Goal: Task Accomplishment & Management: Manage account settings

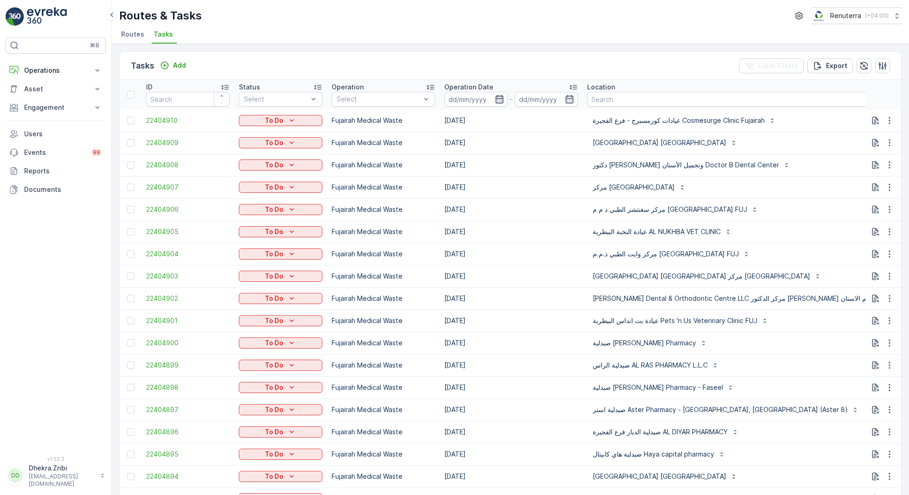
click at [496, 98] on icon "button" at bounding box center [499, 99] width 9 height 9
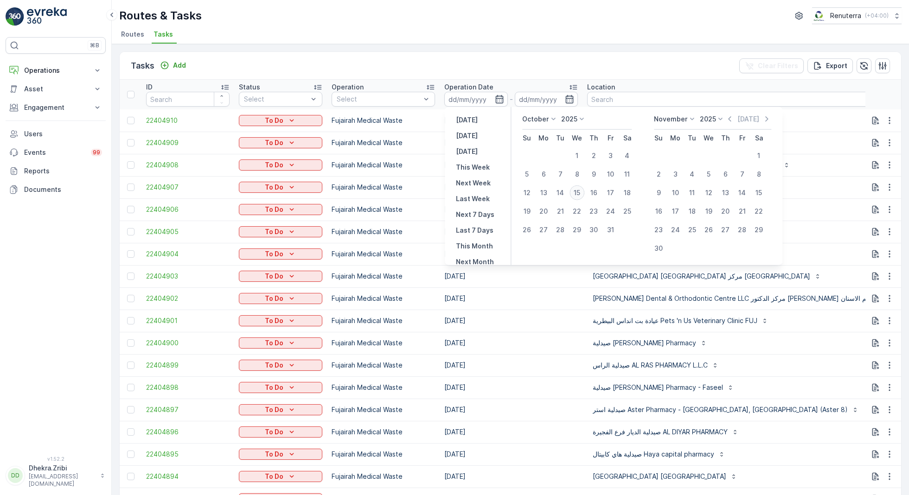
click at [579, 188] on div "15" at bounding box center [577, 193] width 15 height 15
type input "[DATE]"
click at [579, 188] on div "15" at bounding box center [577, 193] width 15 height 15
type input "[DATE]"
click at [492, 53] on div "Tasks Add Clear Filters Export" at bounding box center [511, 66] width 782 height 28
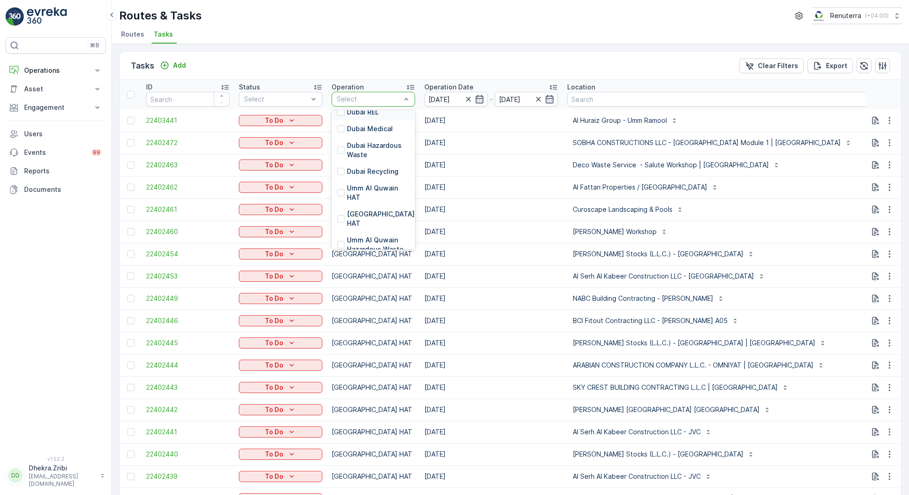
scroll to position [106, 0]
click at [369, 213] on p "[GEOGRAPHIC_DATA] HAT" at bounding box center [382, 216] width 70 height 19
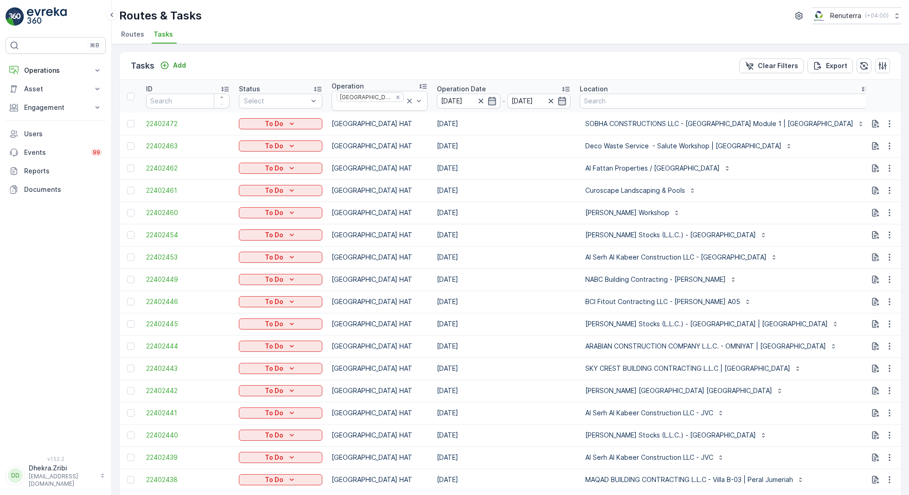
click at [880, 99] on input "text" at bounding box center [922, 102] width 84 height 15
type input "101"
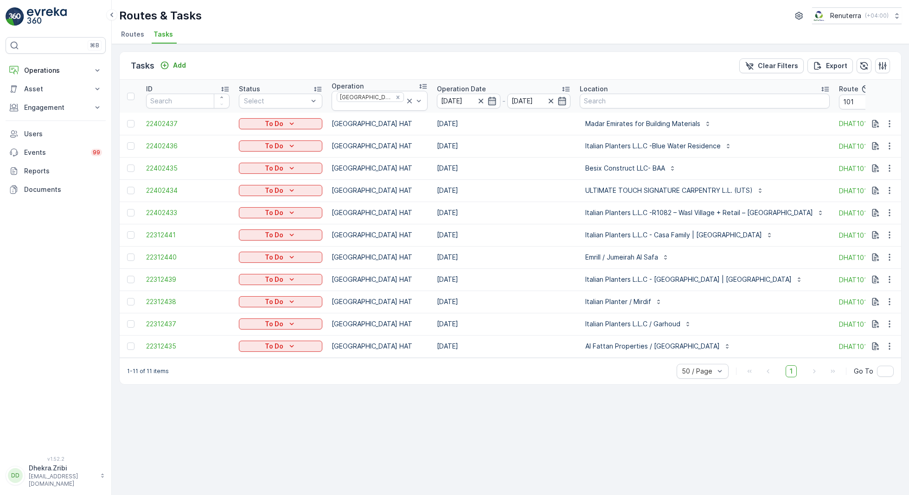
click at [406, 128] on td "[GEOGRAPHIC_DATA] HAT" at bounding box center [379, 124] width 105 height 22
click at [131, 232] on div at bounding box center [130, 235] width 7 height 7
click at [127, 232] on input "checkbox" at bounding box center [127, 232] width 0 height 0
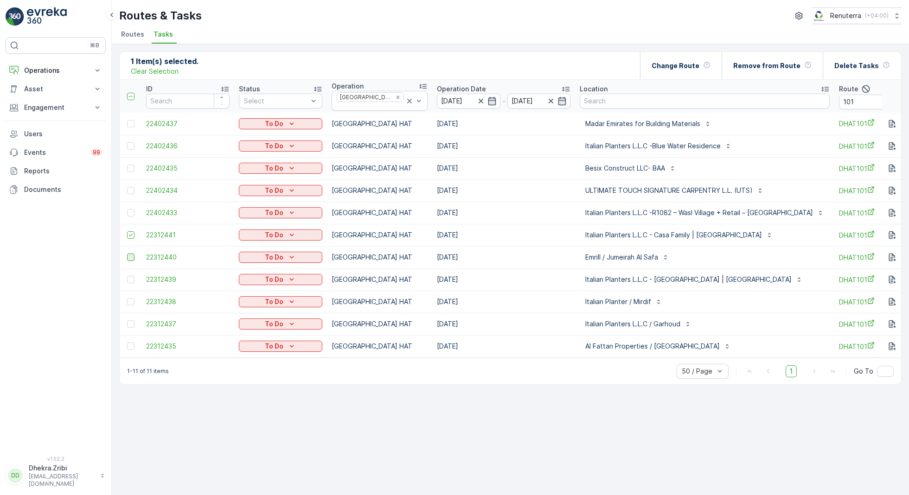
click at [133, 254] on div at bounding box center [130, 257] width 7 height 7
click at [127, 254] on input "checkbox" at bounding box center [127, 254] width 0 height 0
click at [133, 278] on div at bounding box center [130, 279] width 7 height 7
click at [127, 276] on input "checkbox" at bounding box center [127, 276] width 0 height 0
click at [131, 299] on div at bounding box center [130, 301] width 7 height 7
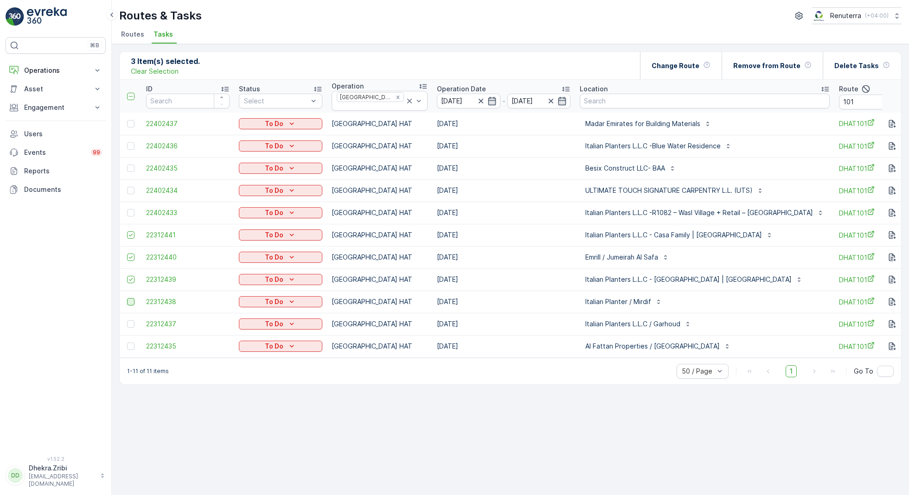
click at [127, 298] on input "checkbox" at bounding box center [127, 298] width 0 height 0
click at [131, 322] on div at bounding box center [130, 324] width 7 height 7
click at [127, 321] on input "checkbox" at bounding box center [127, 321] width 0 height 0
click at [132, 344] on div at bounding box center [130, 346] width 7 height 7
click at [127, 343] on input "checkbox" at bounding box center [127, 343] width 0 height 0
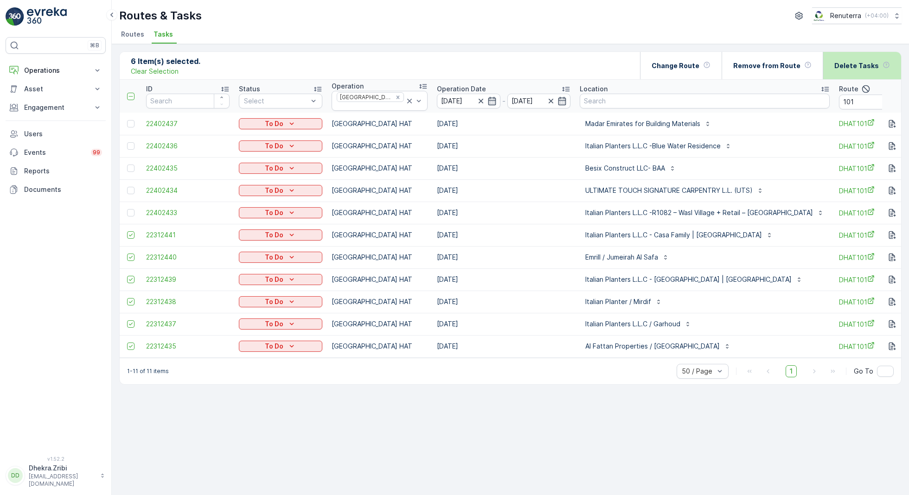
click at [856, 54] on div "Delete Tasks" at bounding box center [863, 65] width 56 height 27
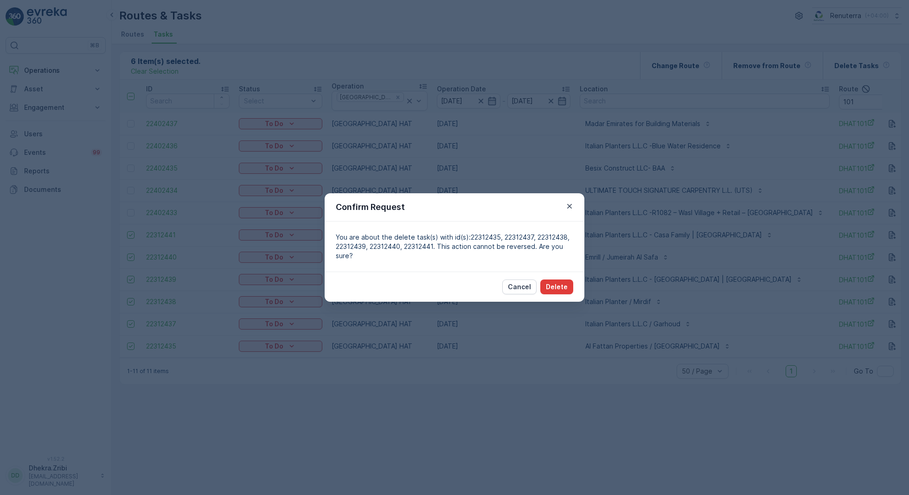
click at [555, 286] on p "Delete" at bounding box center [557, 287] width 22 height 9
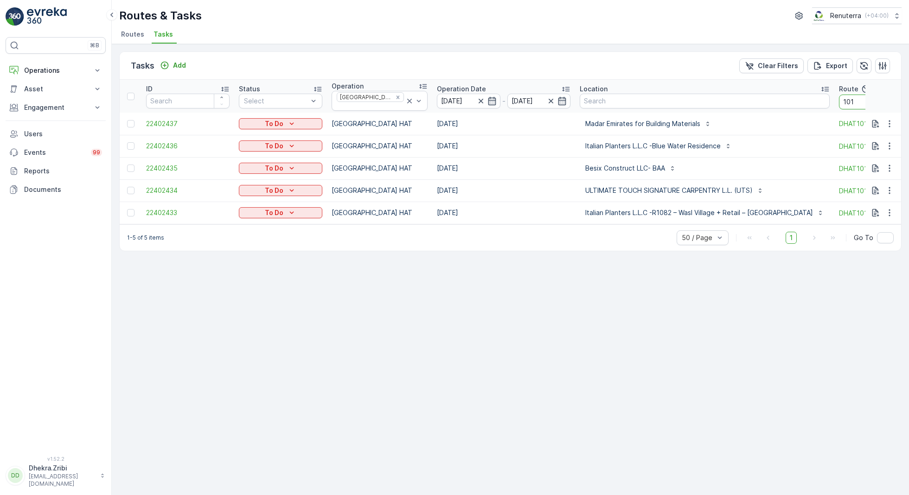
click at [839, 102] on input "101" at bounding box center [881, 102] width 84 height 15
type input "102"
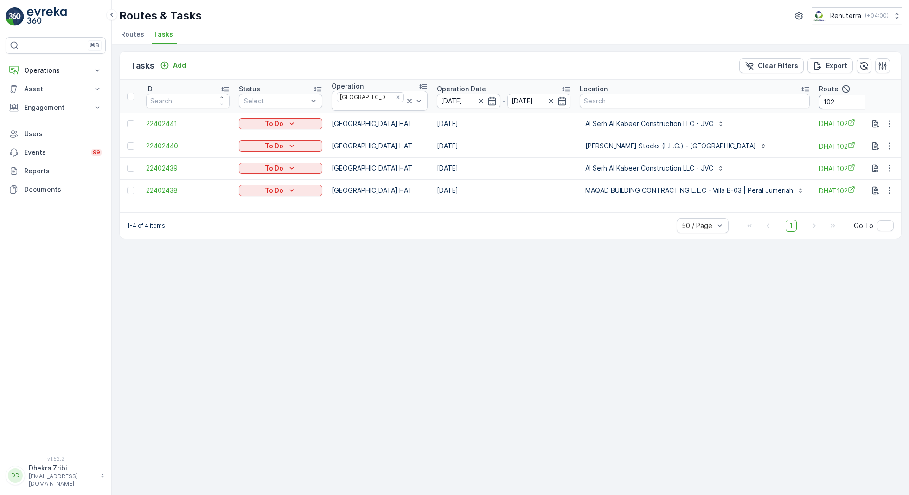
click at [829, 101] on input "102" at bounding box center [861, 102] width 84 height 15
type input "103"
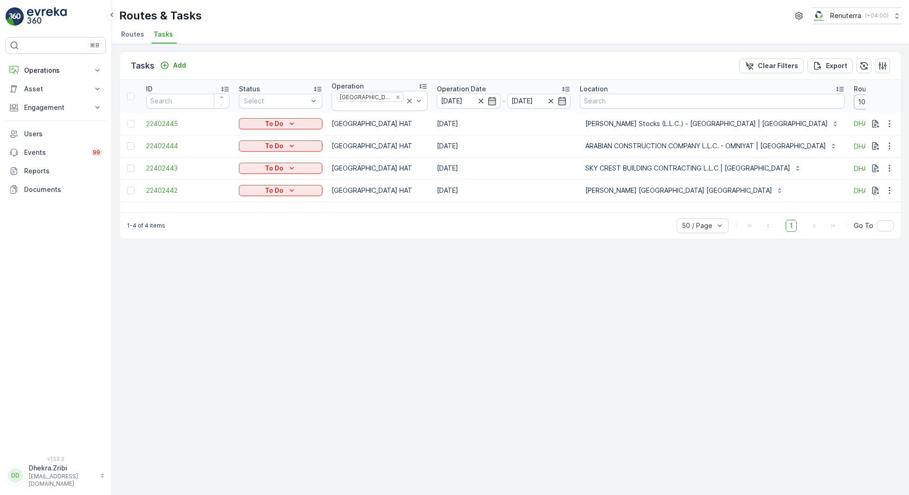
click at [854, 100] on input "103" at bounding box center [896, 102] width 84 height 15
type input "104"
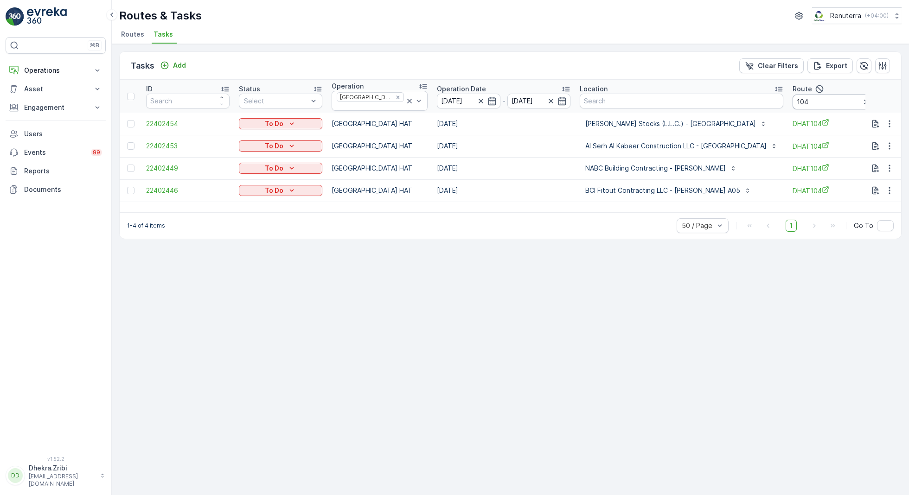
click at [793, 98] on input "104" at bounding box center [835, 102] width 84 height 15
type input "105"
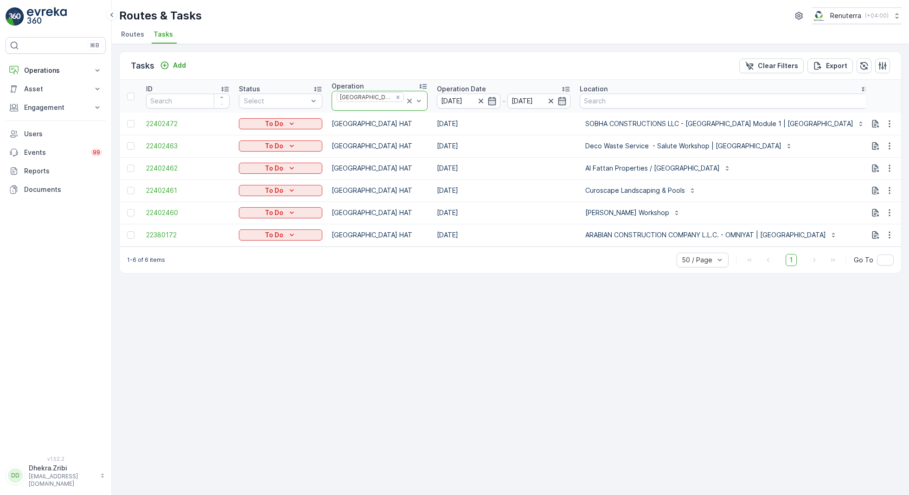
click at [405, 98] on icon at bounding box center [409, 100] width 9 height 9
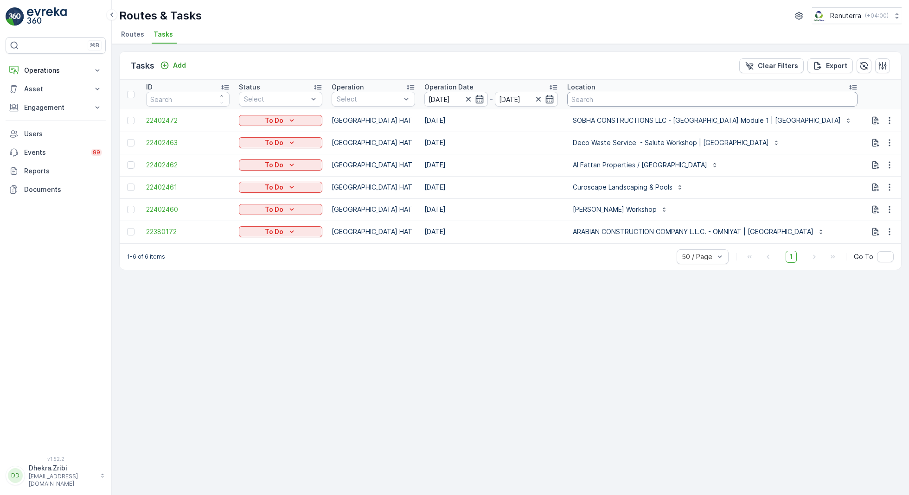
drag, startPoint x: 857, startPoint y: 102, endPoint x: 823, endPoint y: 100, distance: 34.4
click at [823, 101] on tr "ID Status Select Operation Select Operation Date [DATE] - [DATE] Location Route…" at bounding box center [602, 95] width 965 height 30
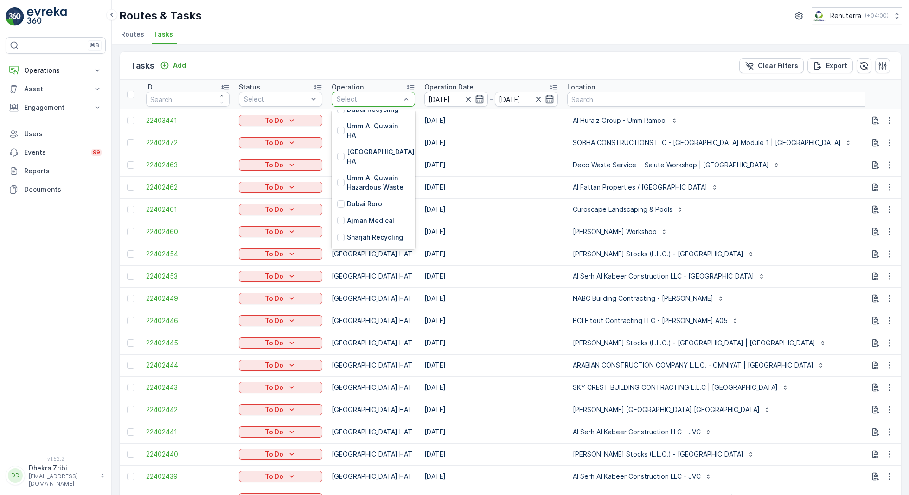
scroll to position [166, 0]
click at [362, 195] on div "Dubai Roro" at bounding box center [374, 203] width 84 height 17
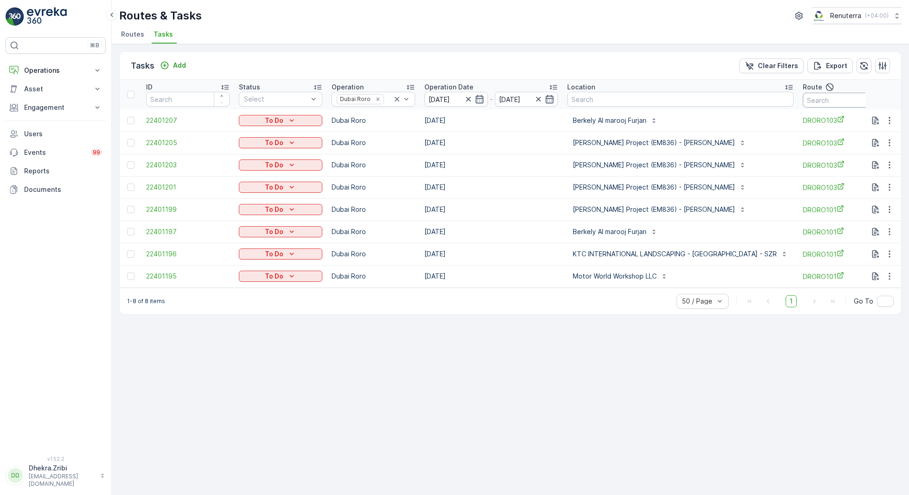
click at [819, 97] on input "text" at bounding box center [845, 100] width 84 height 15
type input "101"
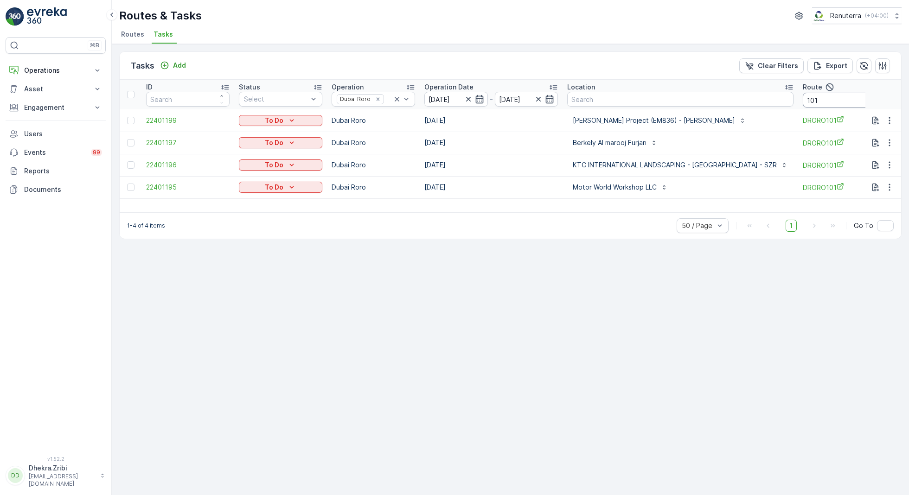
click at [810, 103] on input "101" at bounding box center [845, 100] width 84 height 15
type input "103"
